Goal: Task Accomplishment & Management: Complete application form

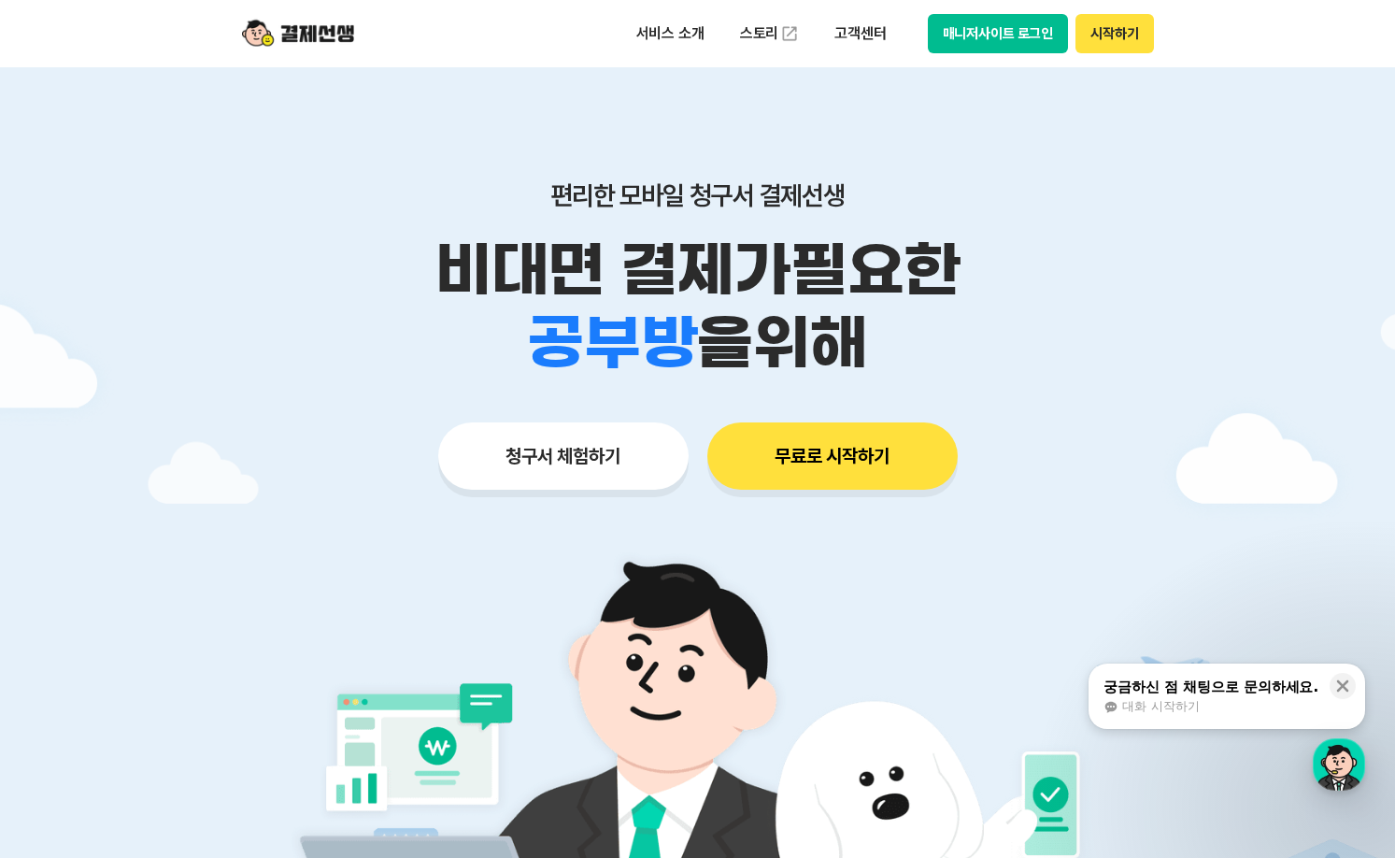
click at [554, 449] on button "청구서 체험하기" at bounding box center [563, 455] width 250 height 67
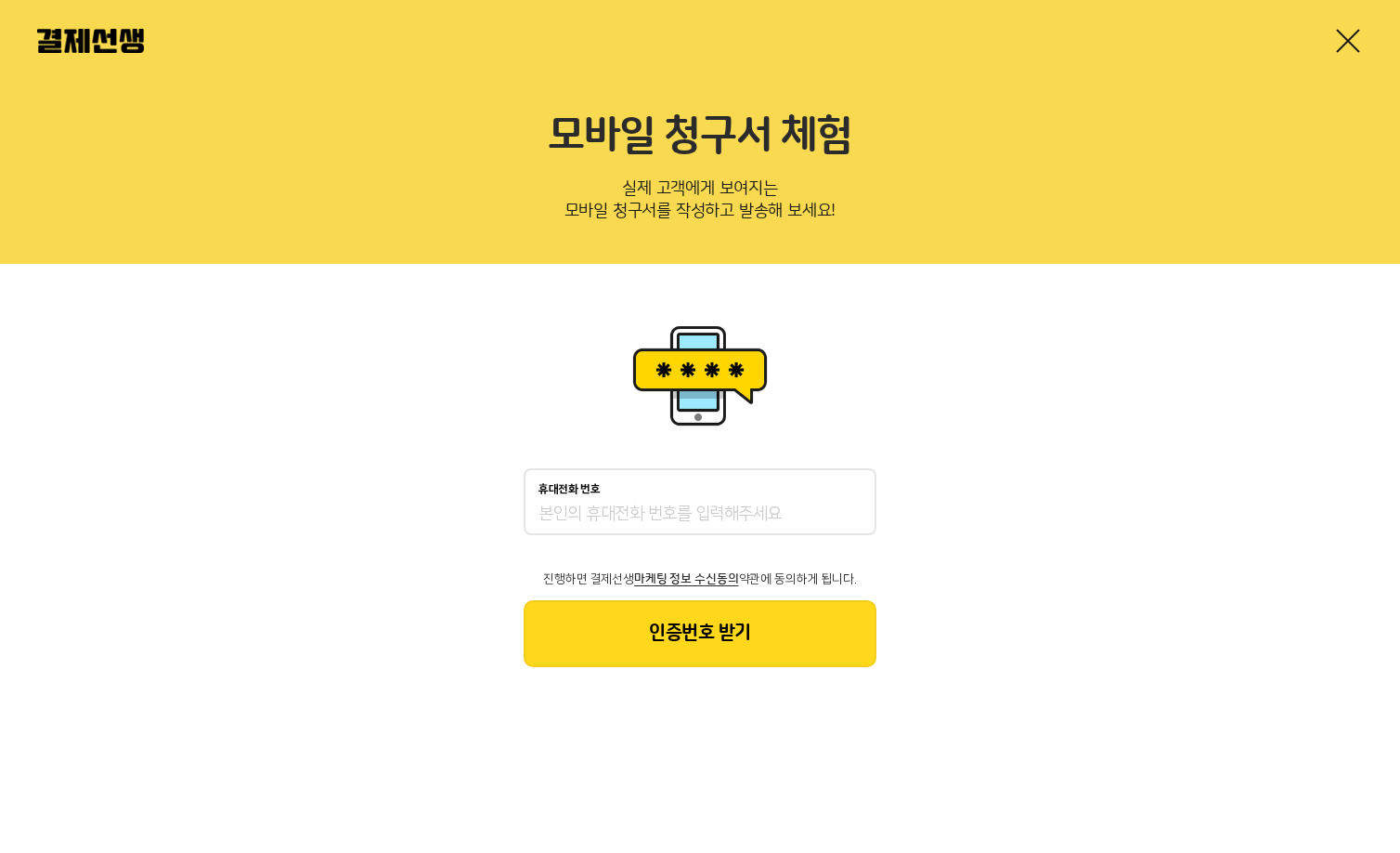
click at [613, 517] on input "휴대전화 번호" at bounding box center [700, 514] width 323 height 22
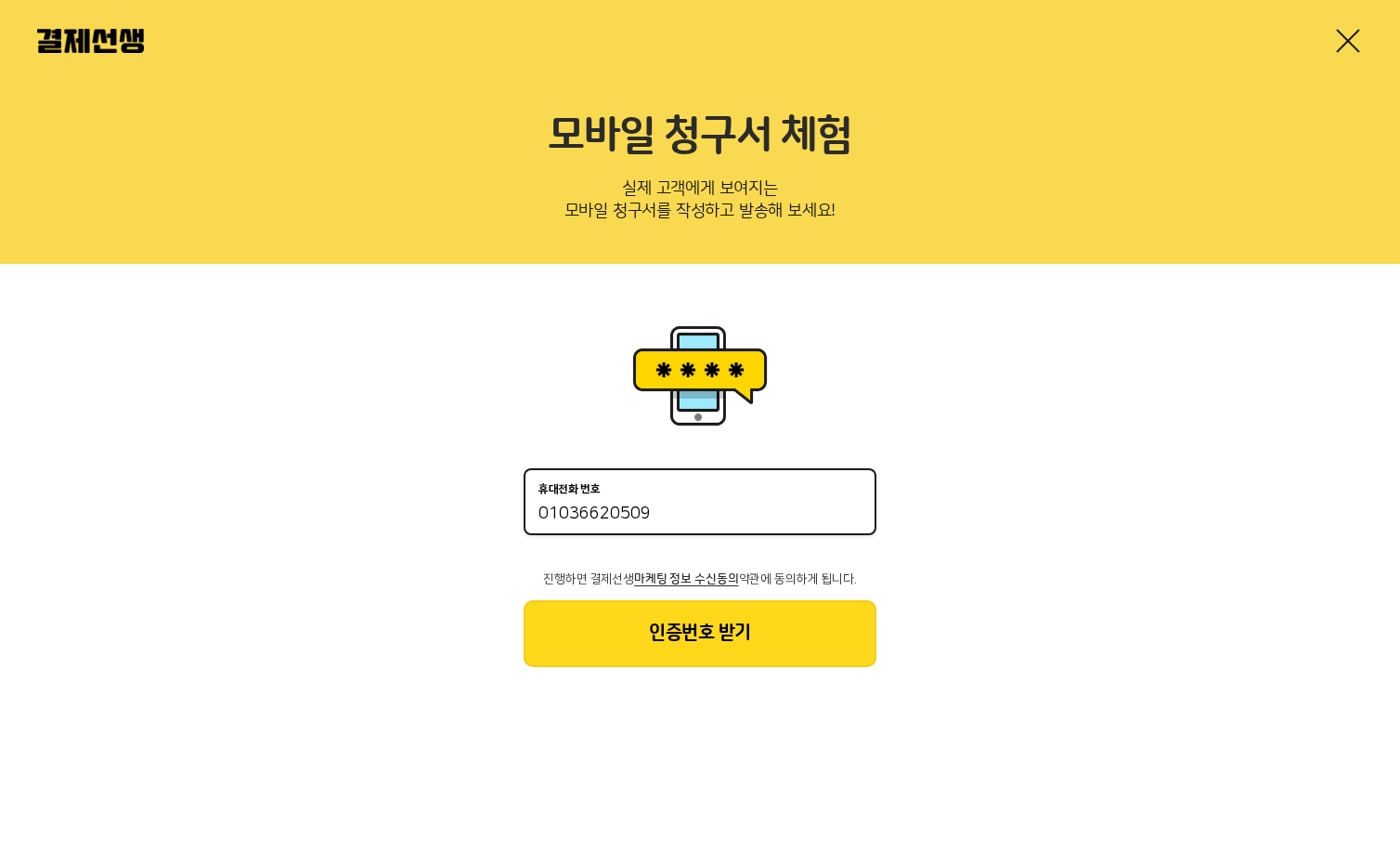
type input "01036620509"
click at [715, 620] on button "인증번호 받기" at bounding box center [700, 633] width 353 height 67
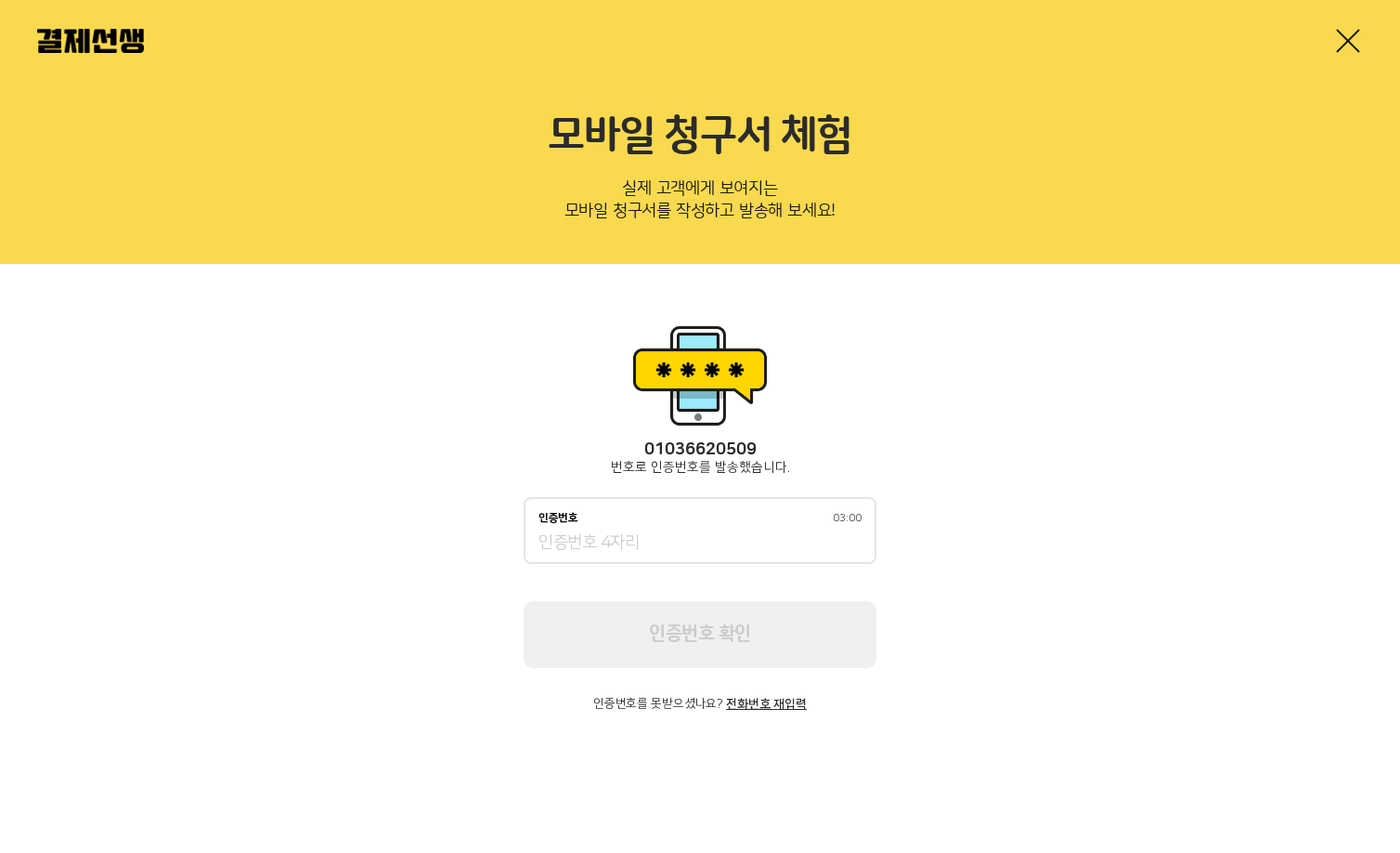
click at [570, 550] on input "인증번호 03:00" at bounding box center [700, 543] width 323 height 22
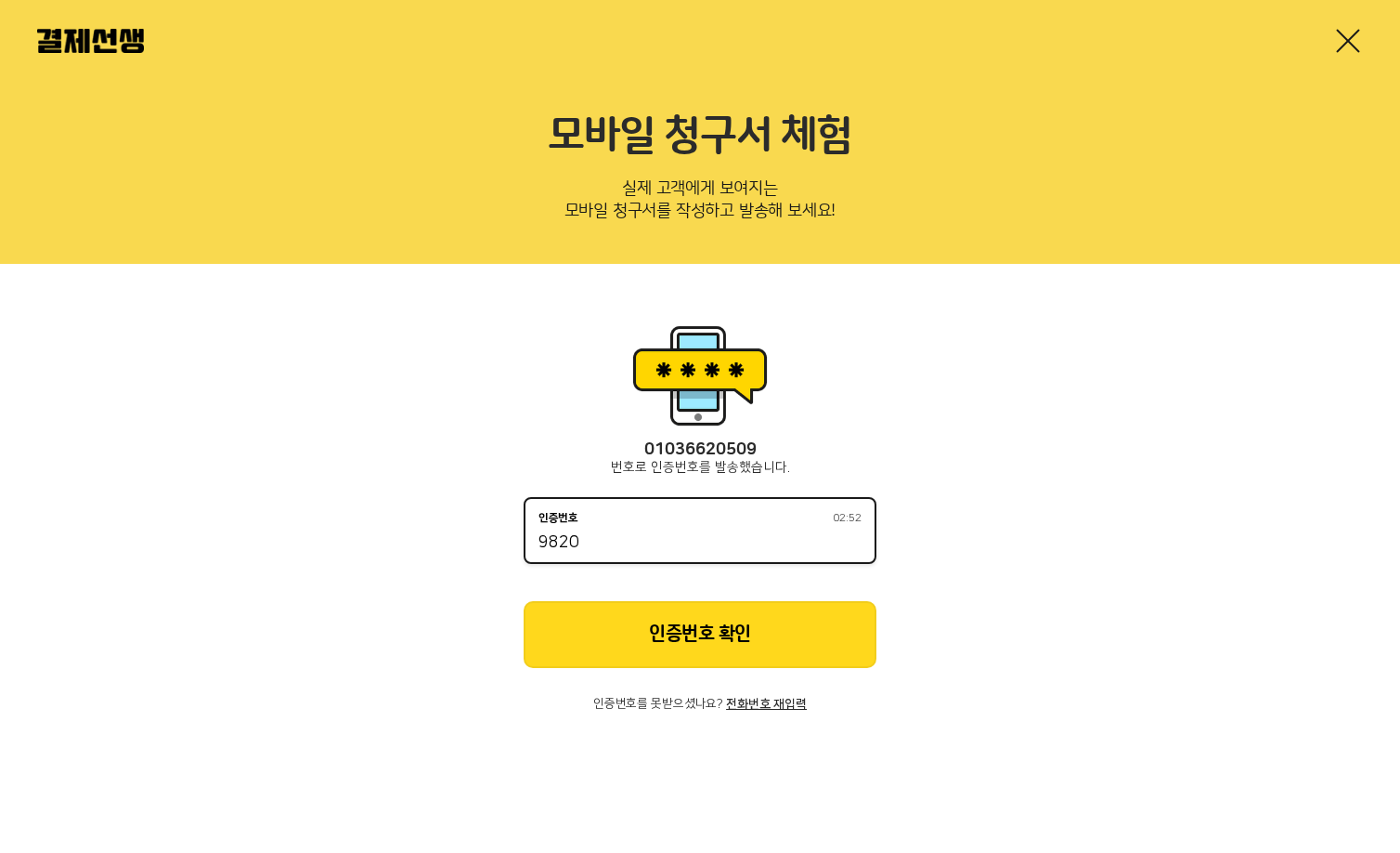
type input "9820"
click at [675, 649] on button "인증번호 확인" at bounding box center [700, 634] width 353 height 67
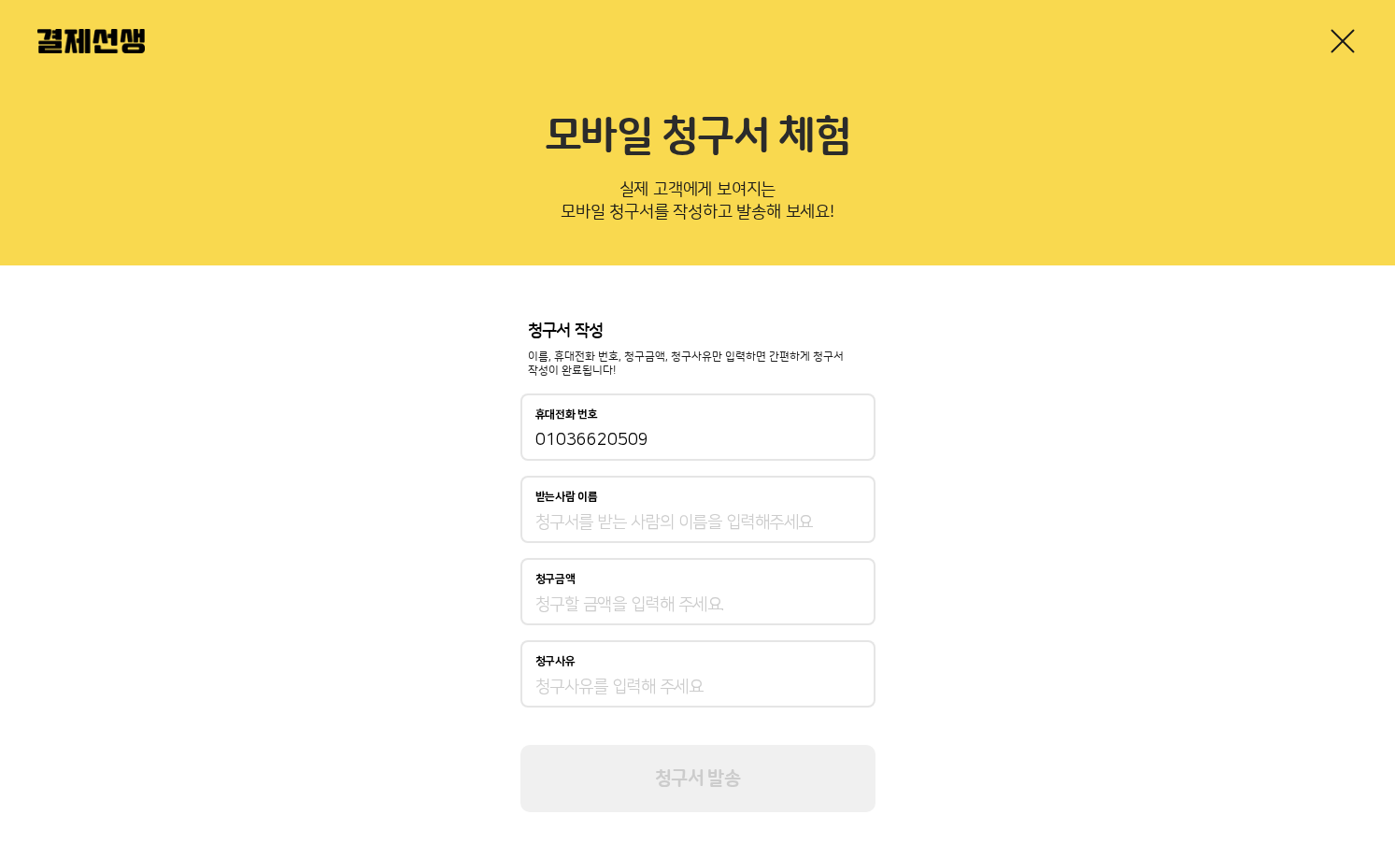
click at [596, 530] on input "받는사람 이름" at bounding box center [697, 522] width 325 height 22
type input "t"
type input "석한나"
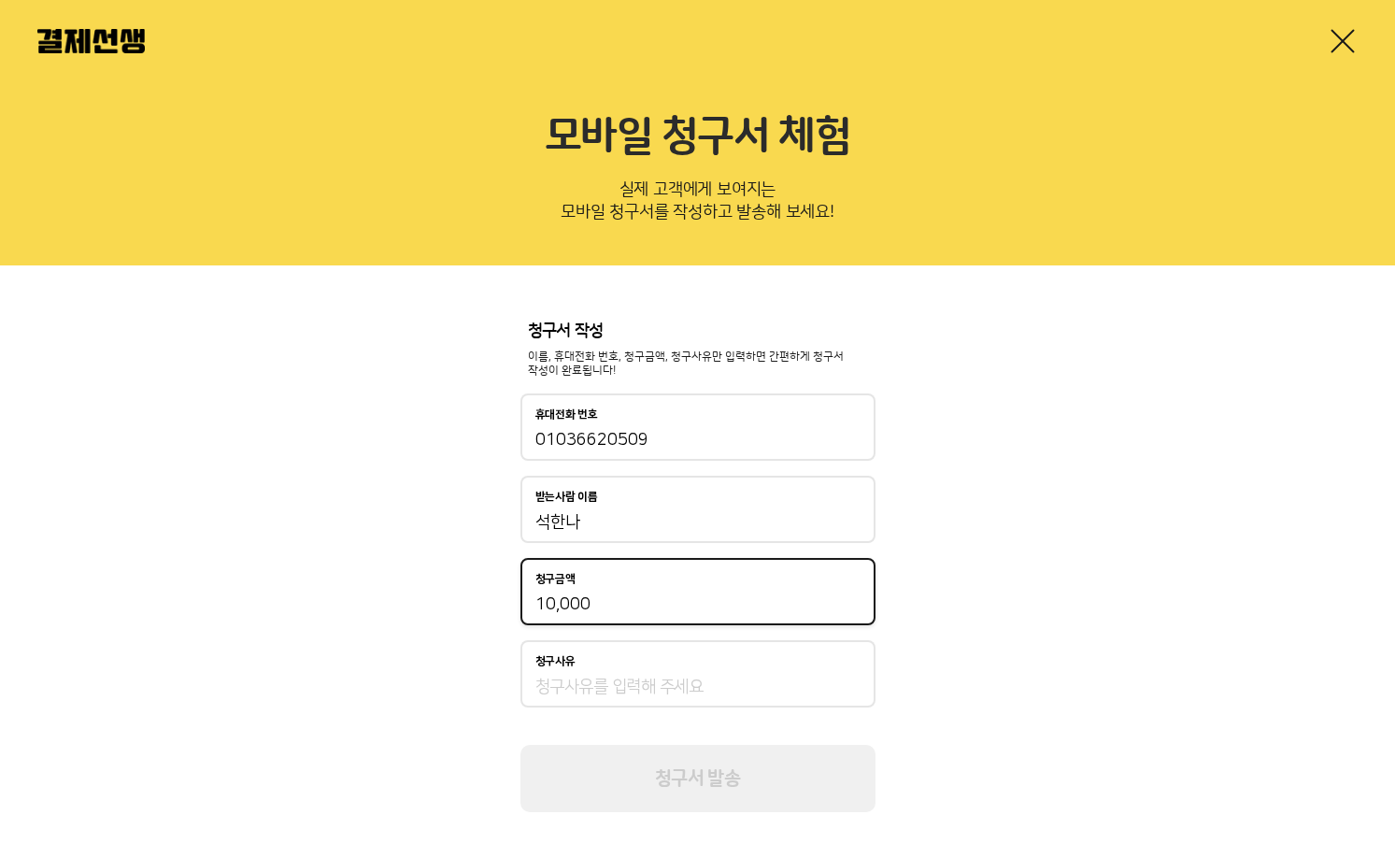
type input "10,000"
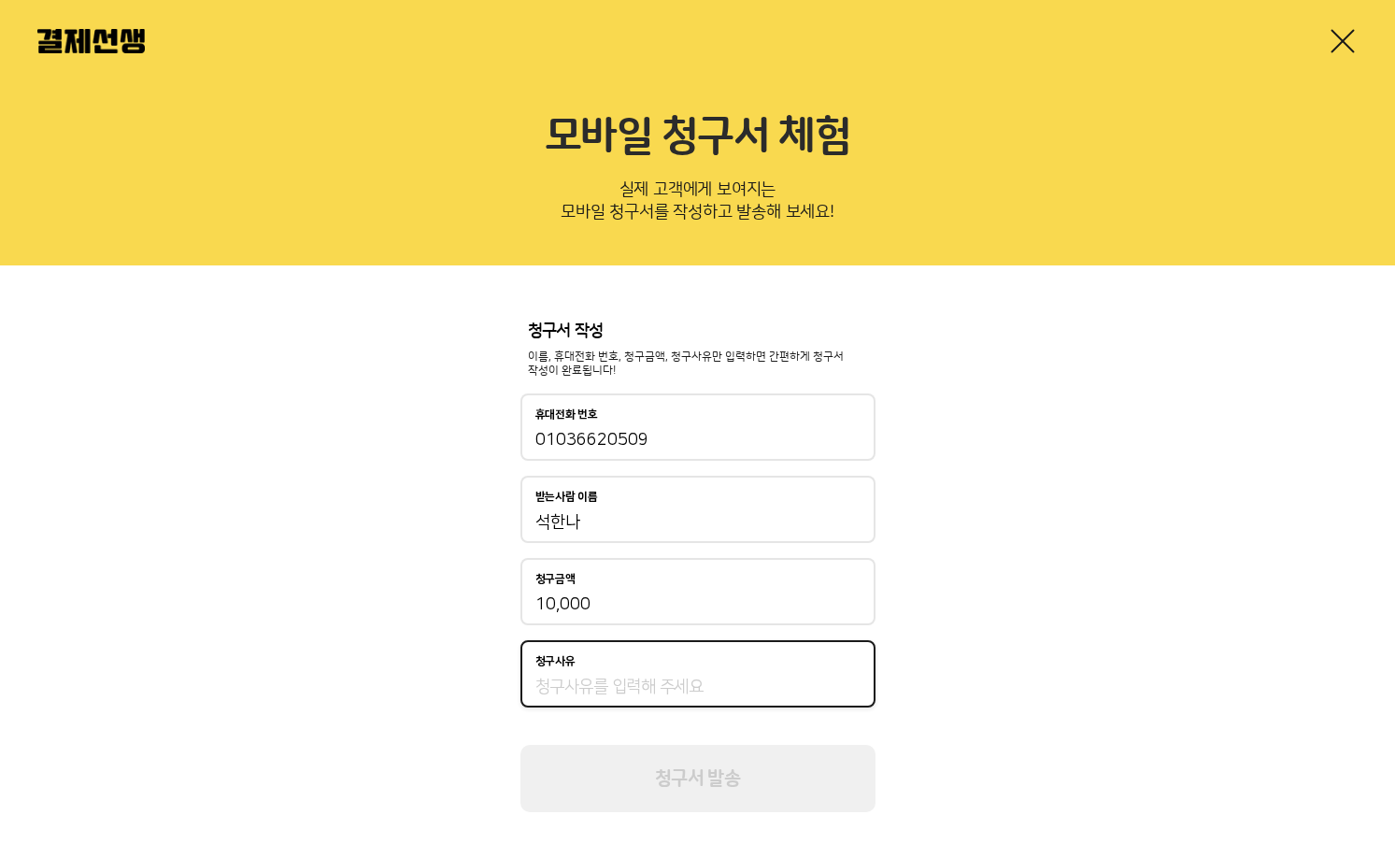
click at [702, 682] on input "청구사유" at bounding box center [697, 687] width 325 height 22
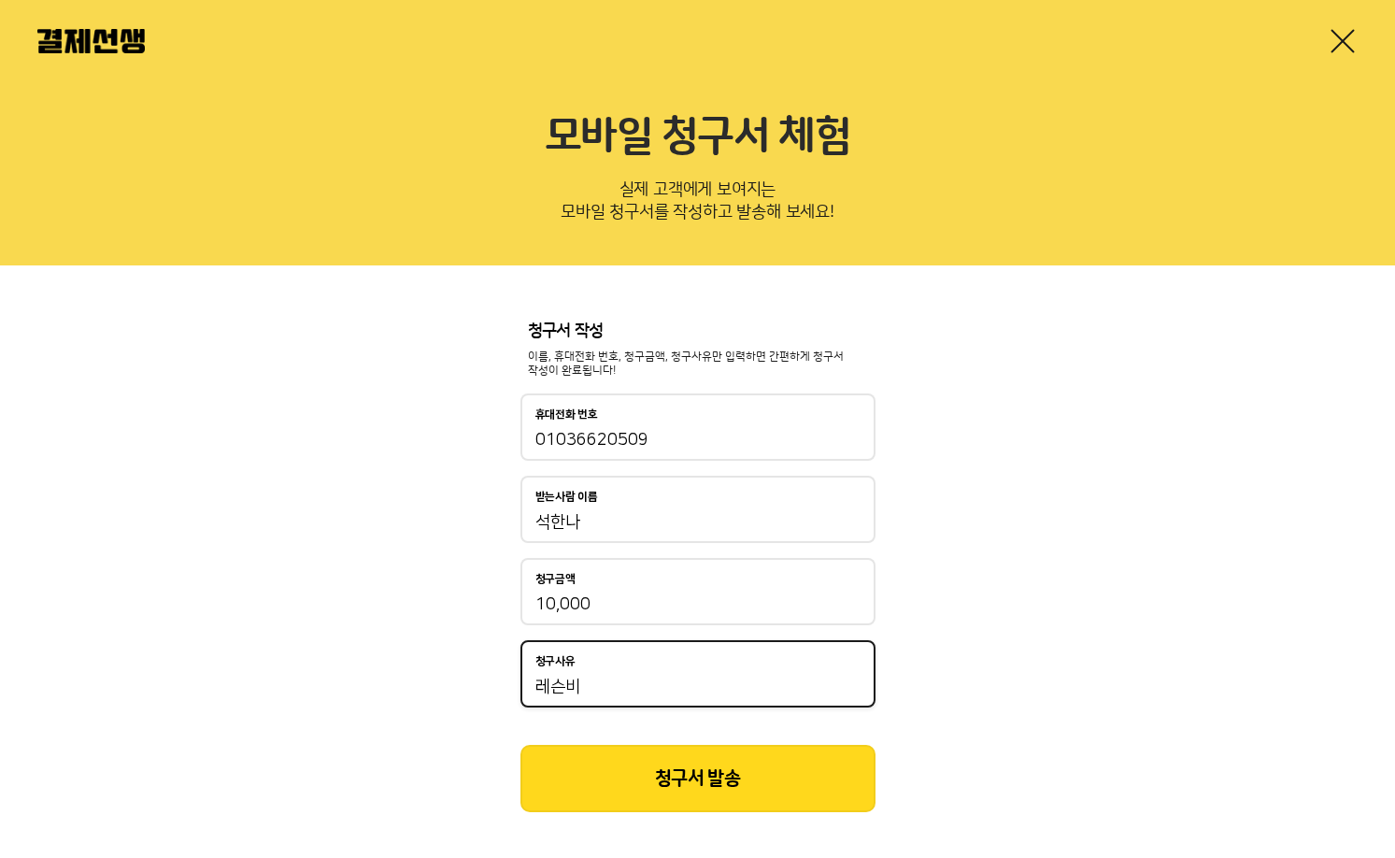
type input "레슨비"
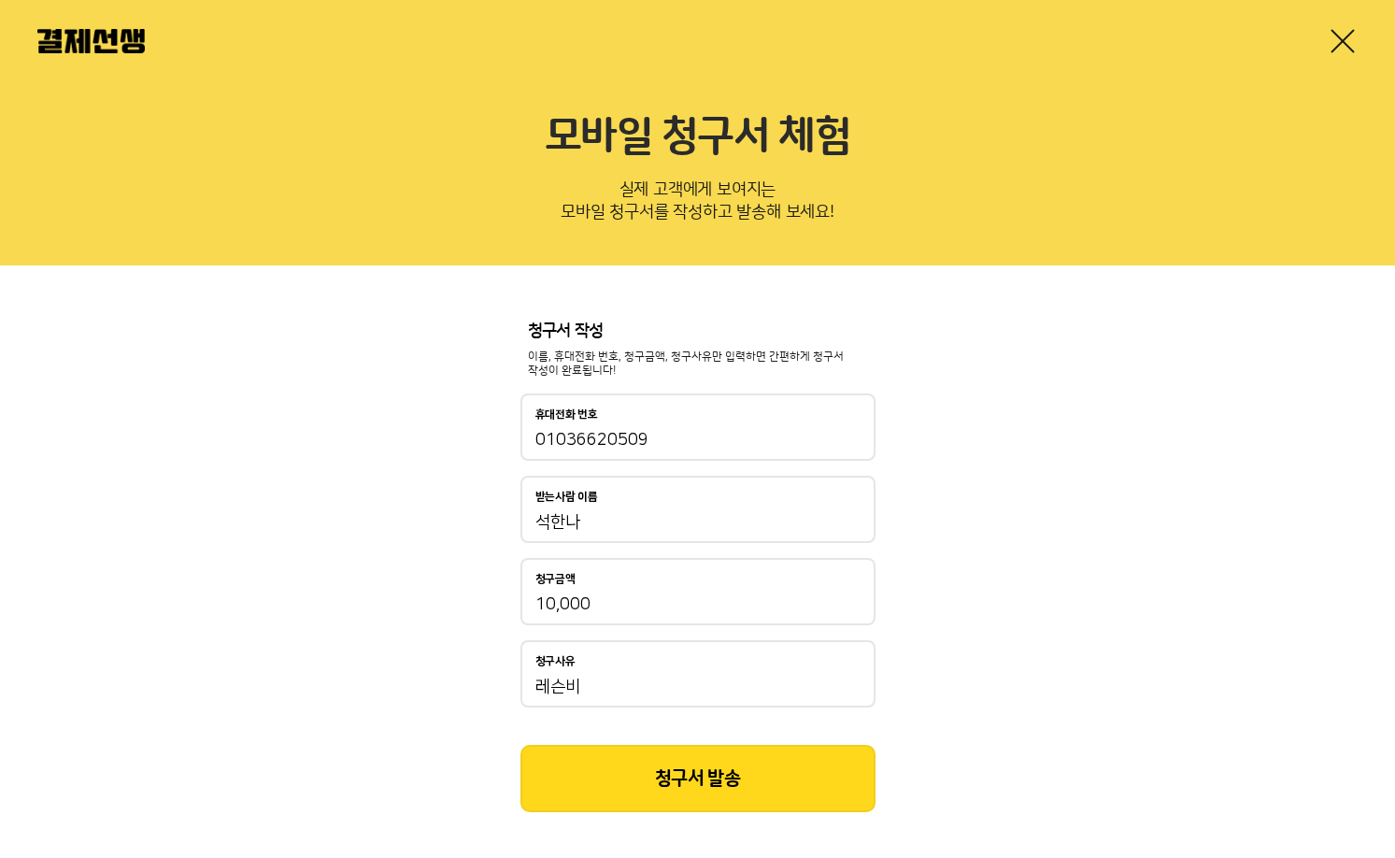
click at [727, 776] on button "청구서 발송" at bounding box center [697, 778] width 355 height 67
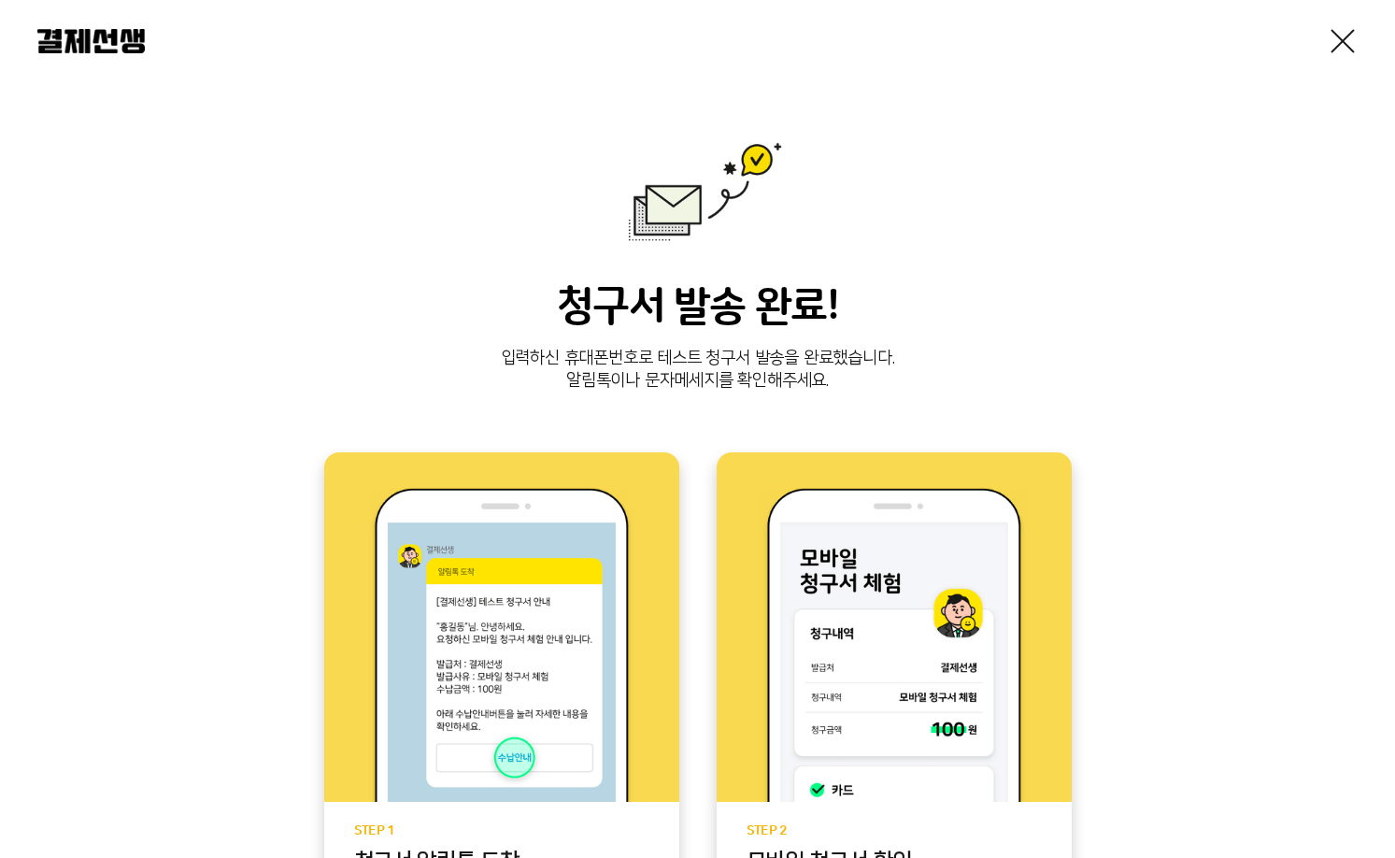
scroll to position [351, 0]
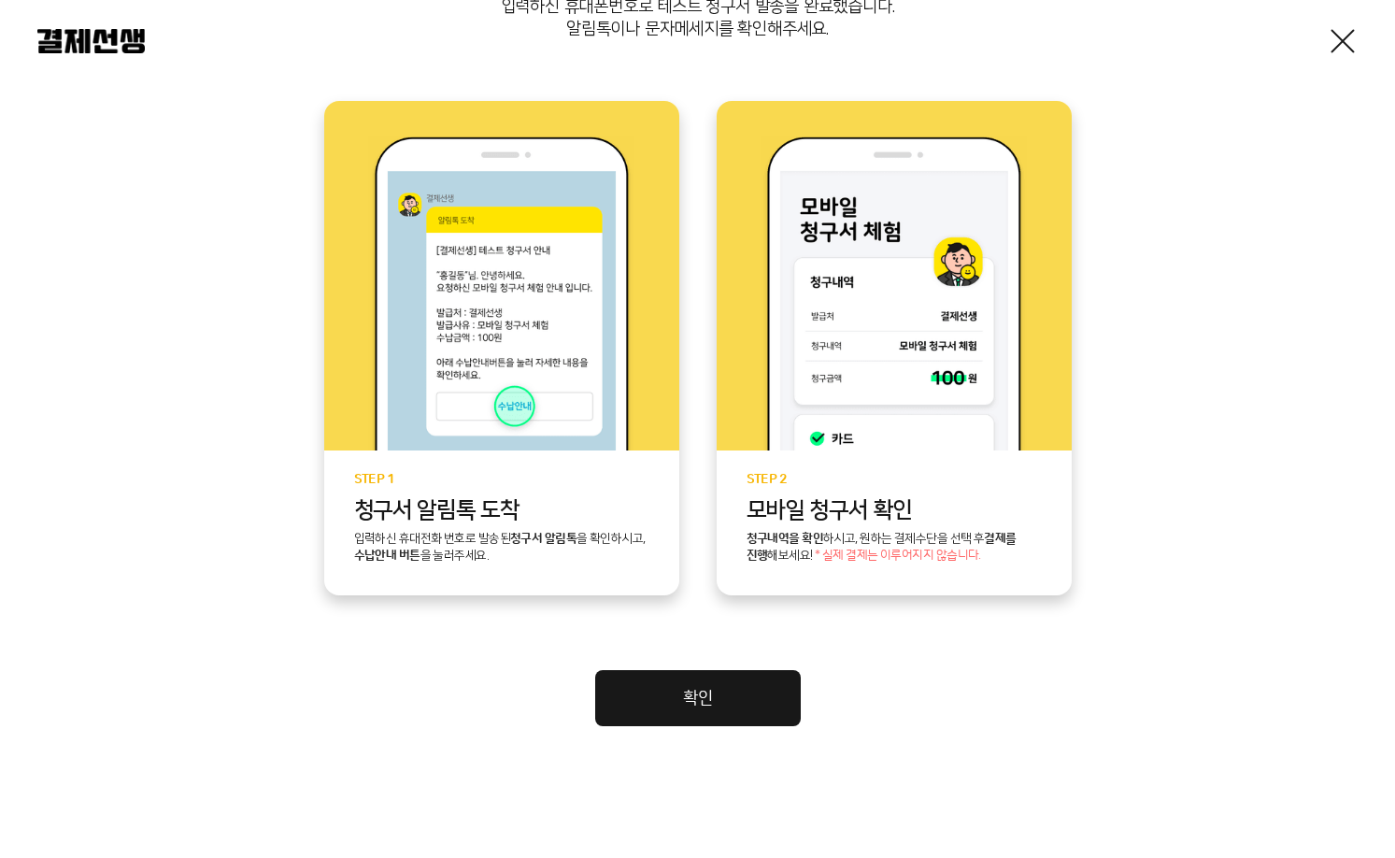
click at [664, 692] on link "확인" at bounding box center [698, 698] width 206 height 56
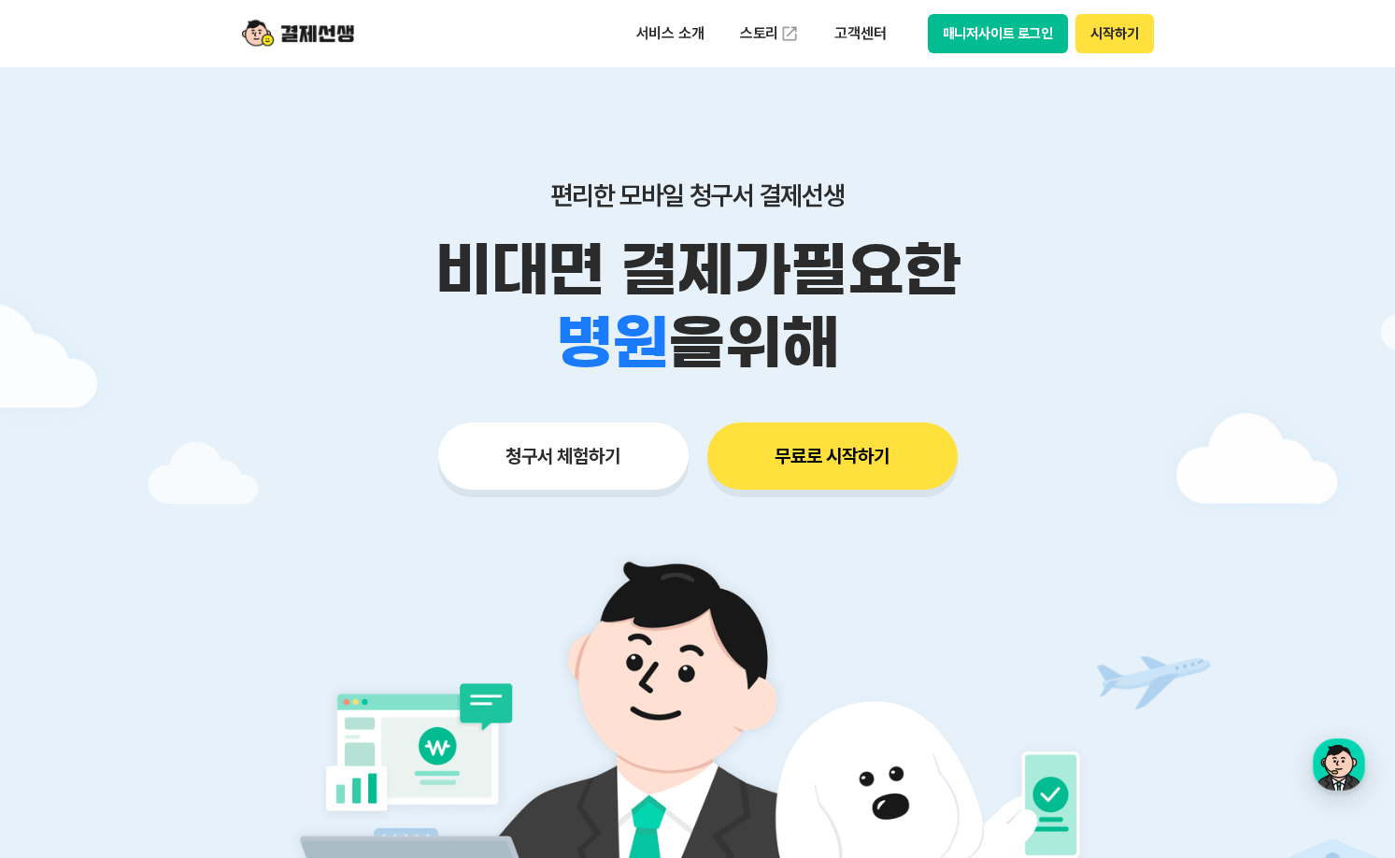
click at [1003, 38] on button "매니저사이트 로그인" at bounding box center [998, 33] width 141 height 39
